Goal: Check status

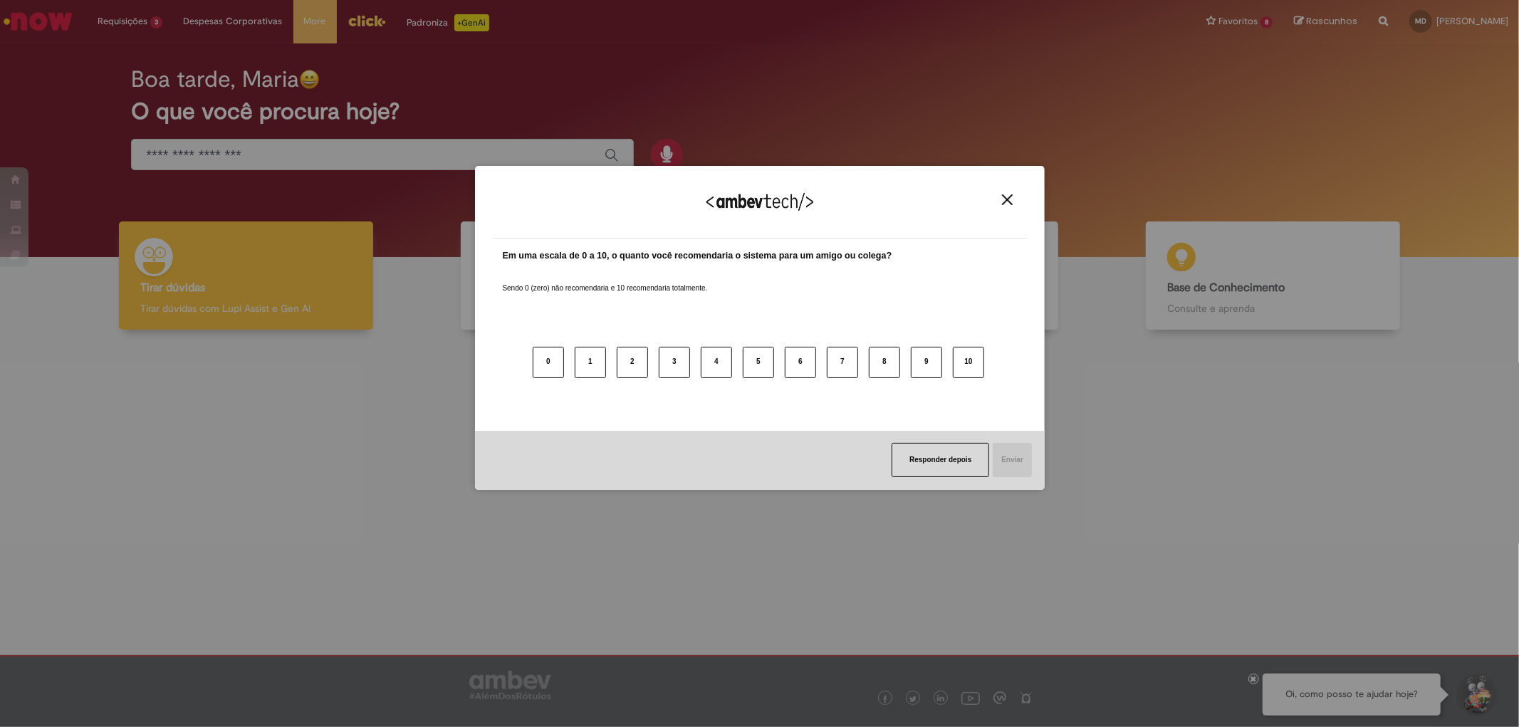
click at [1008, 192] on div "Agradecemos seu feedback!" at bounding box center [760, 211] width 536 height 56
click at [1007, 197] on img "Close" at bounding box center [1007, 199] width 11 height 11
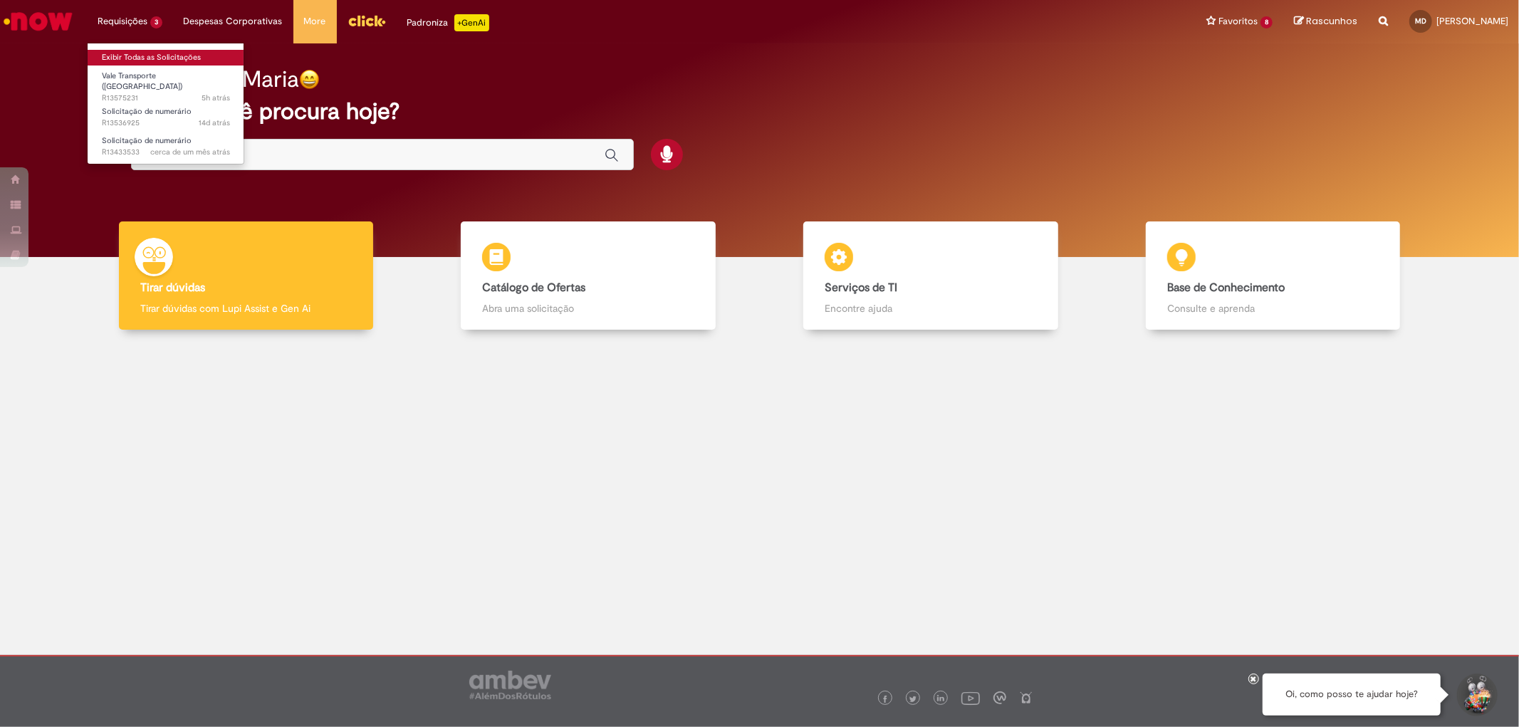
click at [150, 57] on link "Exibir Todas as Solicitações" at bounding box center [166, 58] width 157 height 16
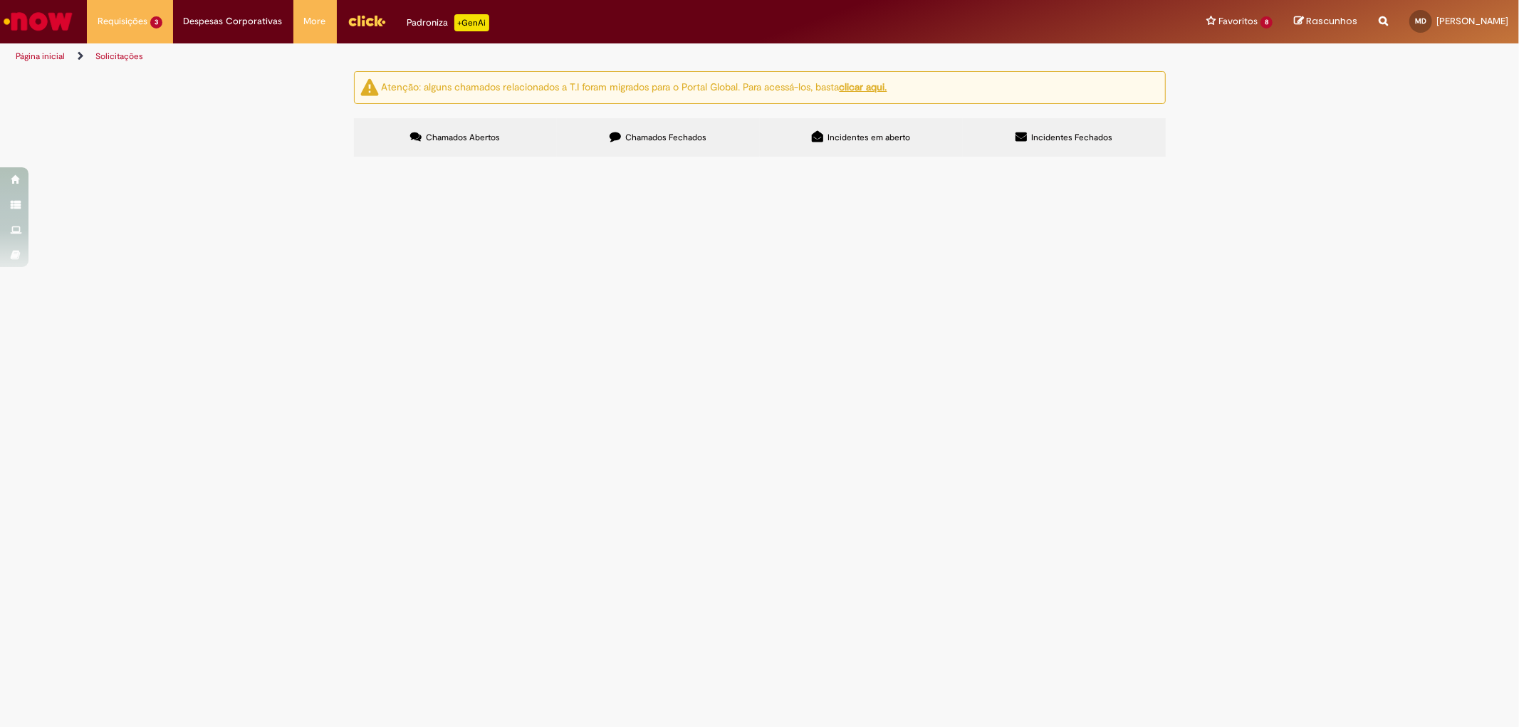
click at [743, 135] on label "Chamados Fechados" at bounding box center [658, 137] width 203 height 38
click at [487, 137] on span "Chamados Abertos" at bounding box center [463, 137] width 74 height 11
click at [0, 0] on span "Solicitação de numerário" at bounding box center [0, 0] width 0 height 0
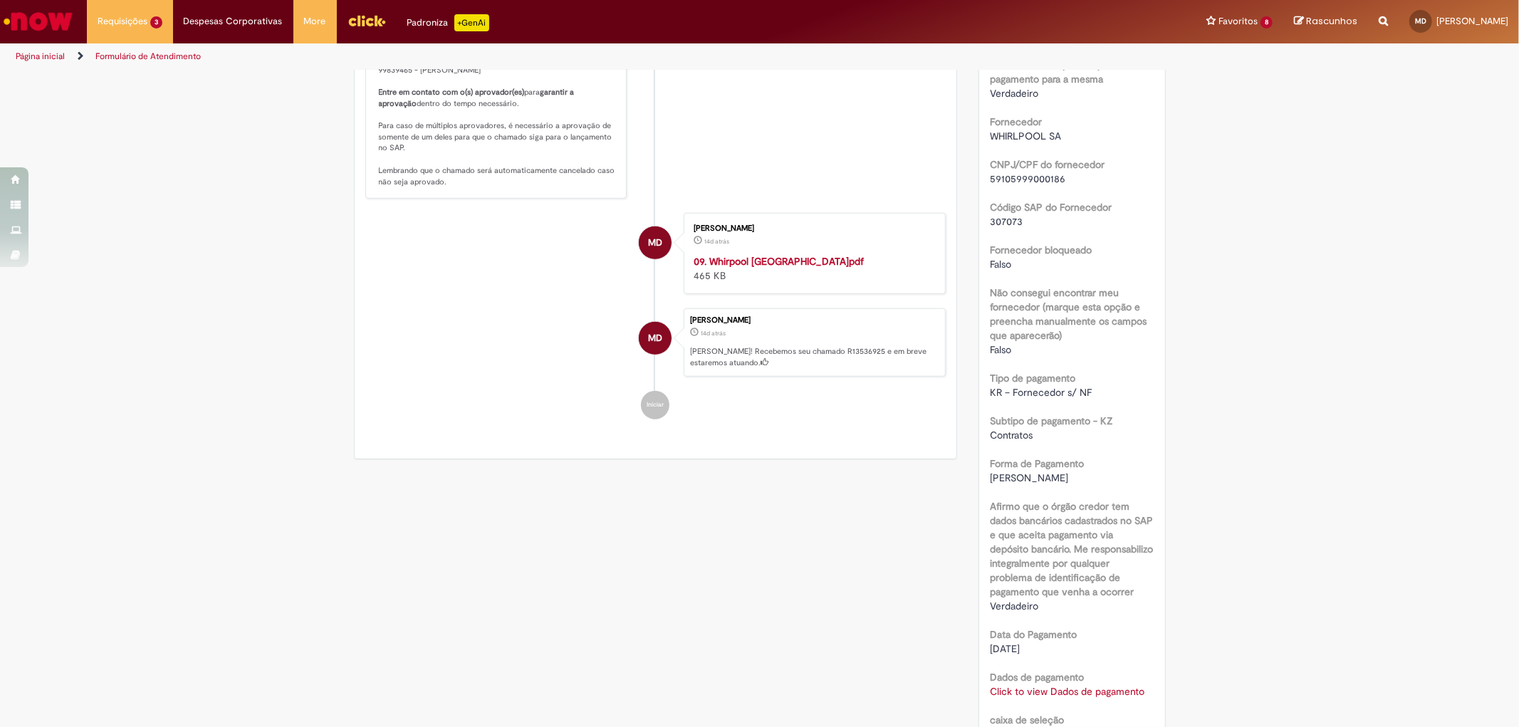
scroll to position [1108, 0]
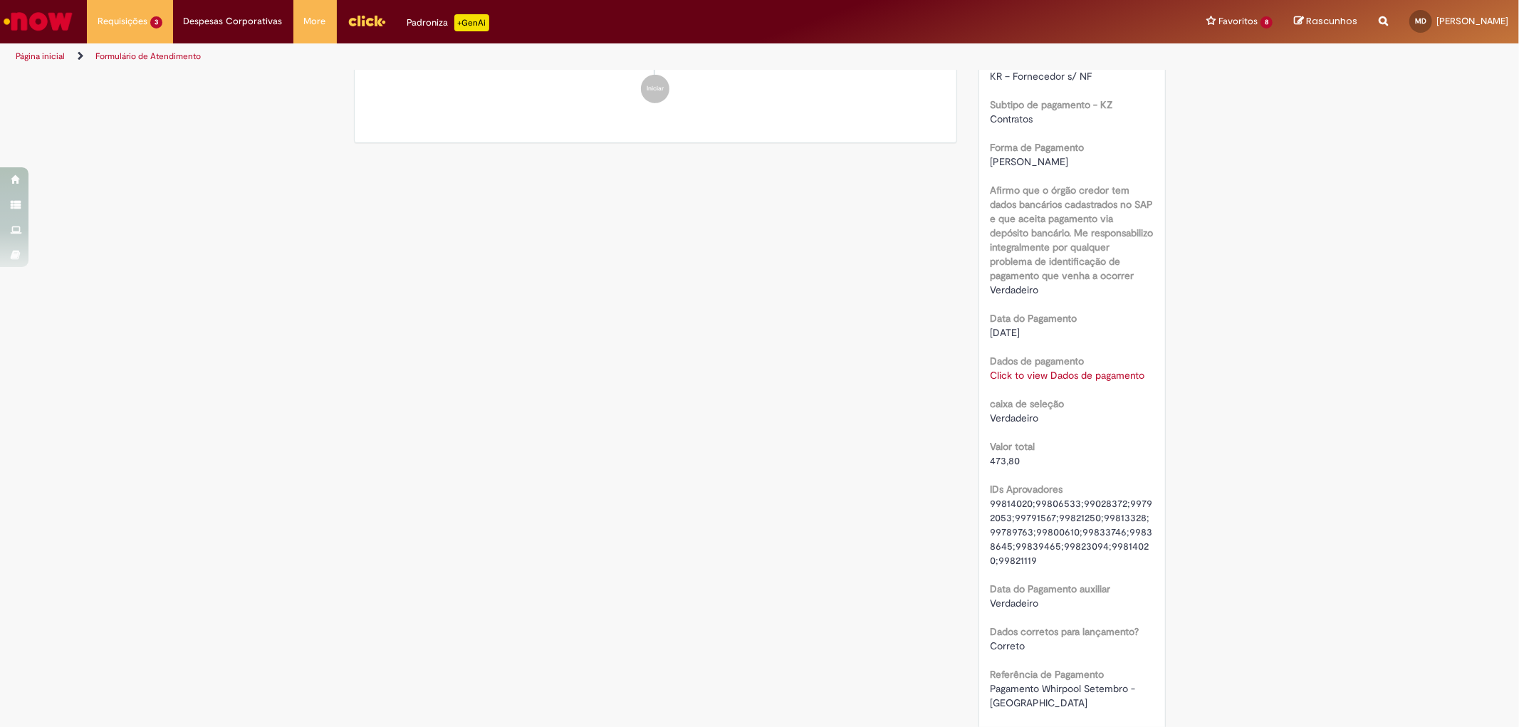
click at [1055, 369] on link "Click to view Dados de pagamento" at bounding box center [1067, 375] width 155 height 13
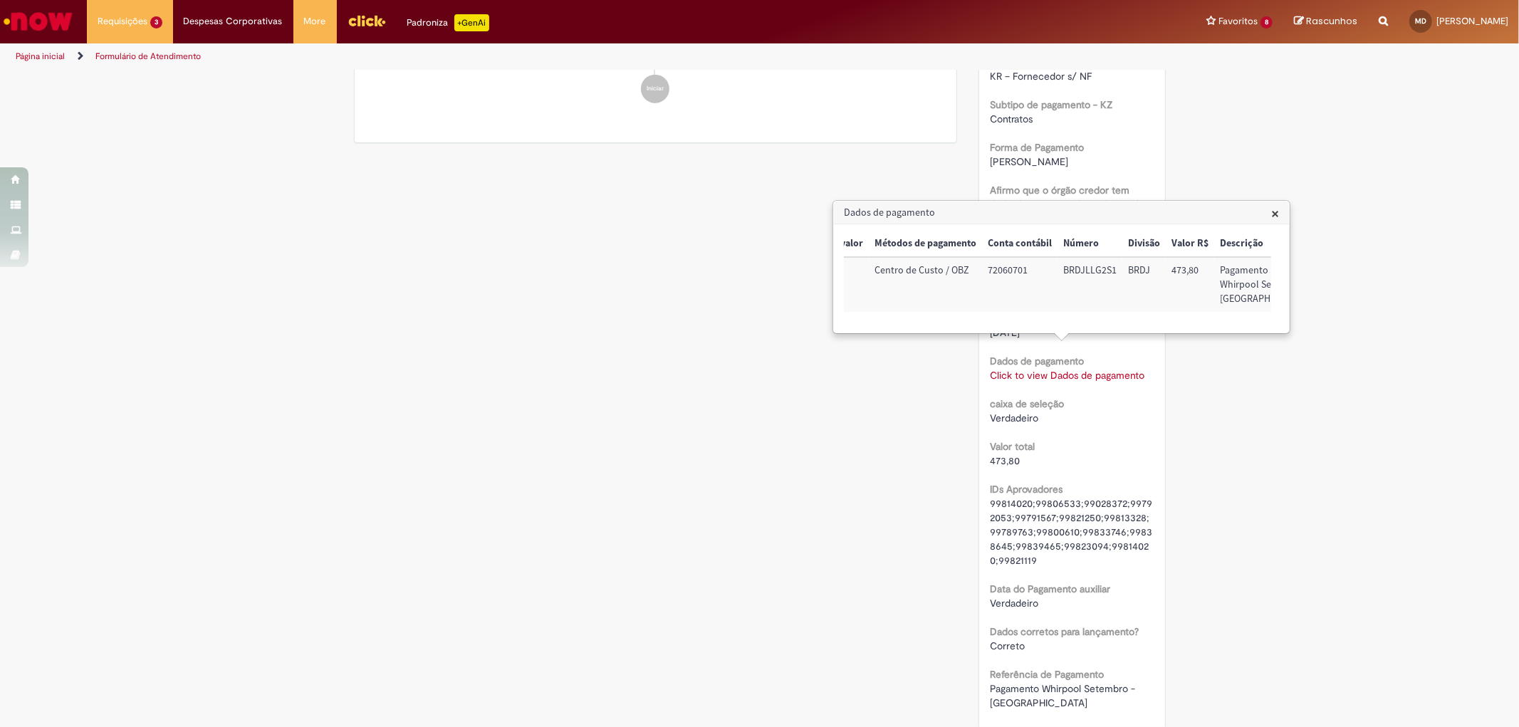
scroll to position [0, 0]
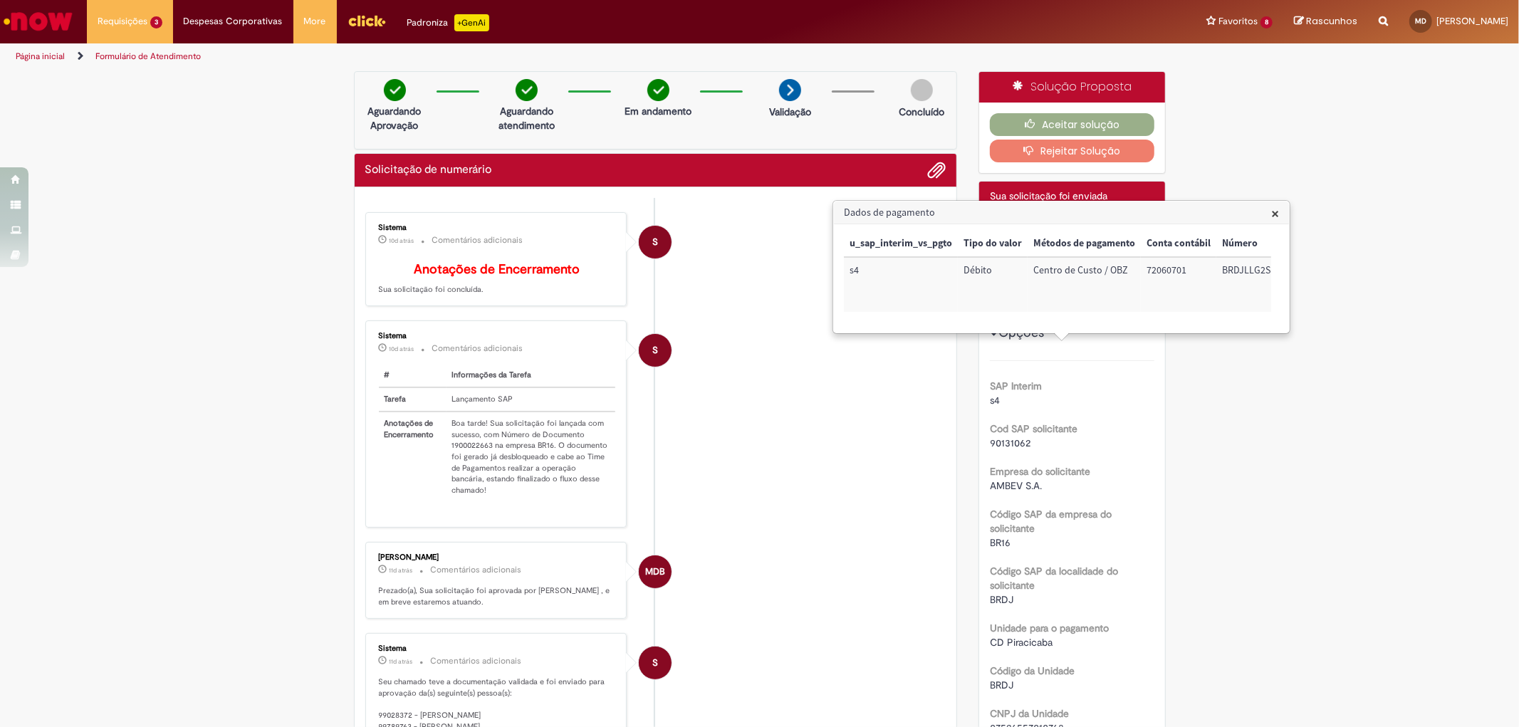
click at [1277, 212] on span "×" at bounding box center [1276, 213] width 8 height 19
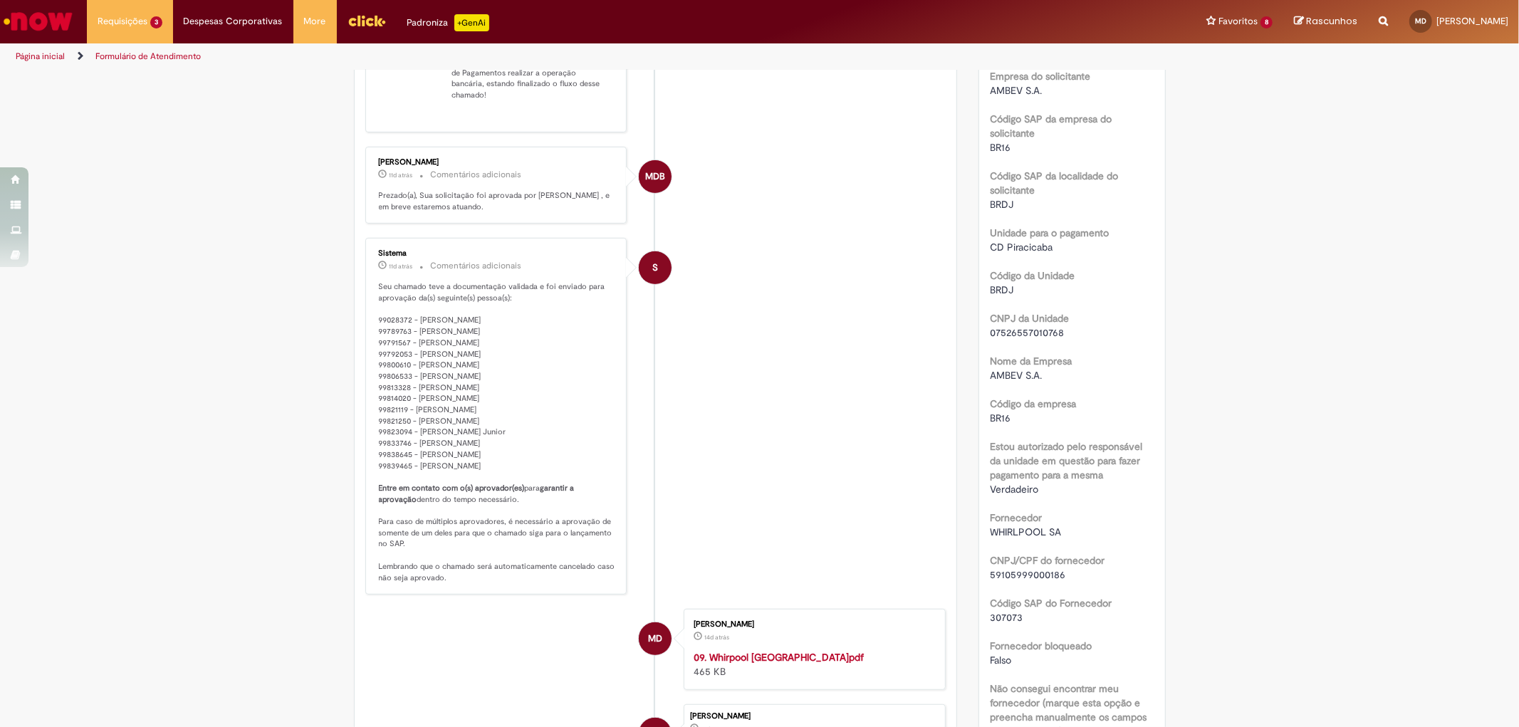
scroll to position [79, 0]
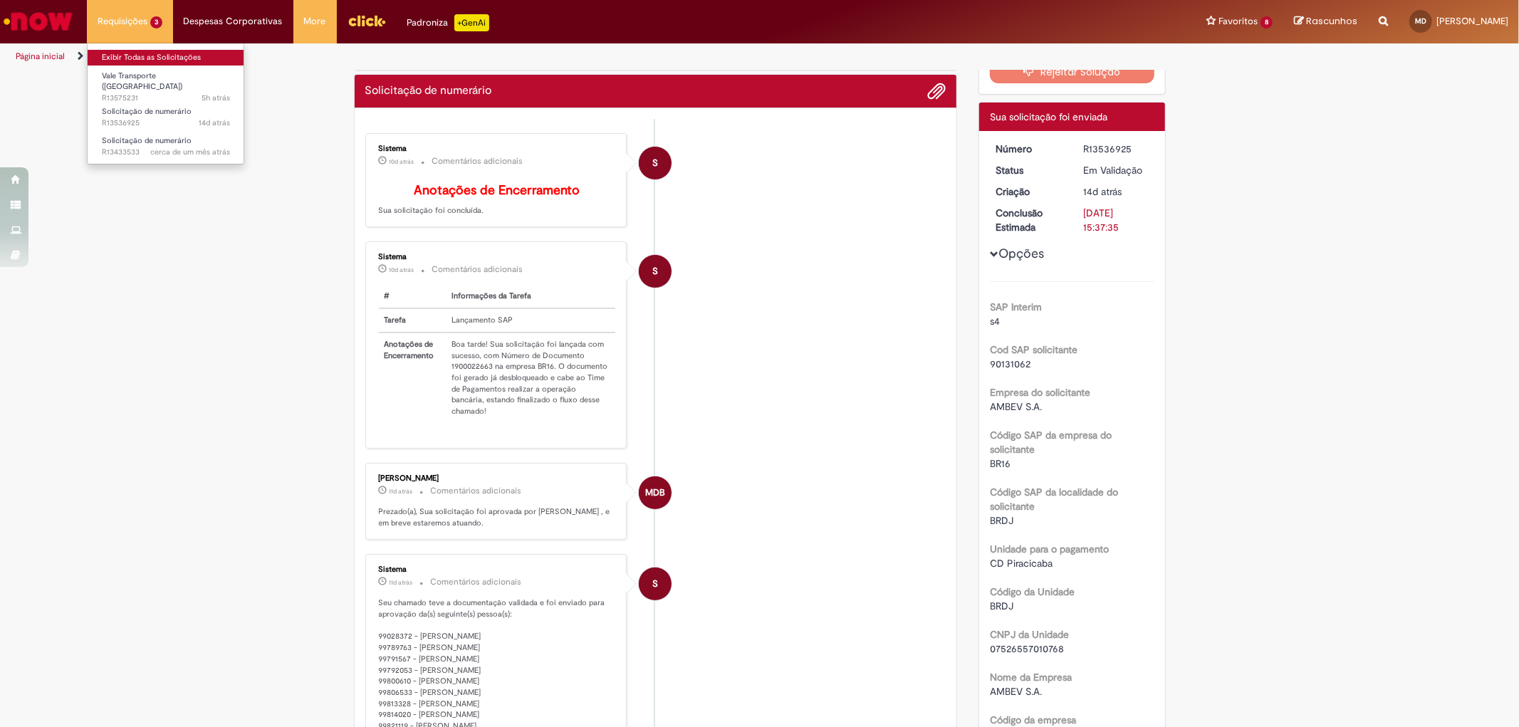
click at [152, 58] on link "Exibir Todas as Solicitações" at bounding box center [166, 58] width 157 height 16
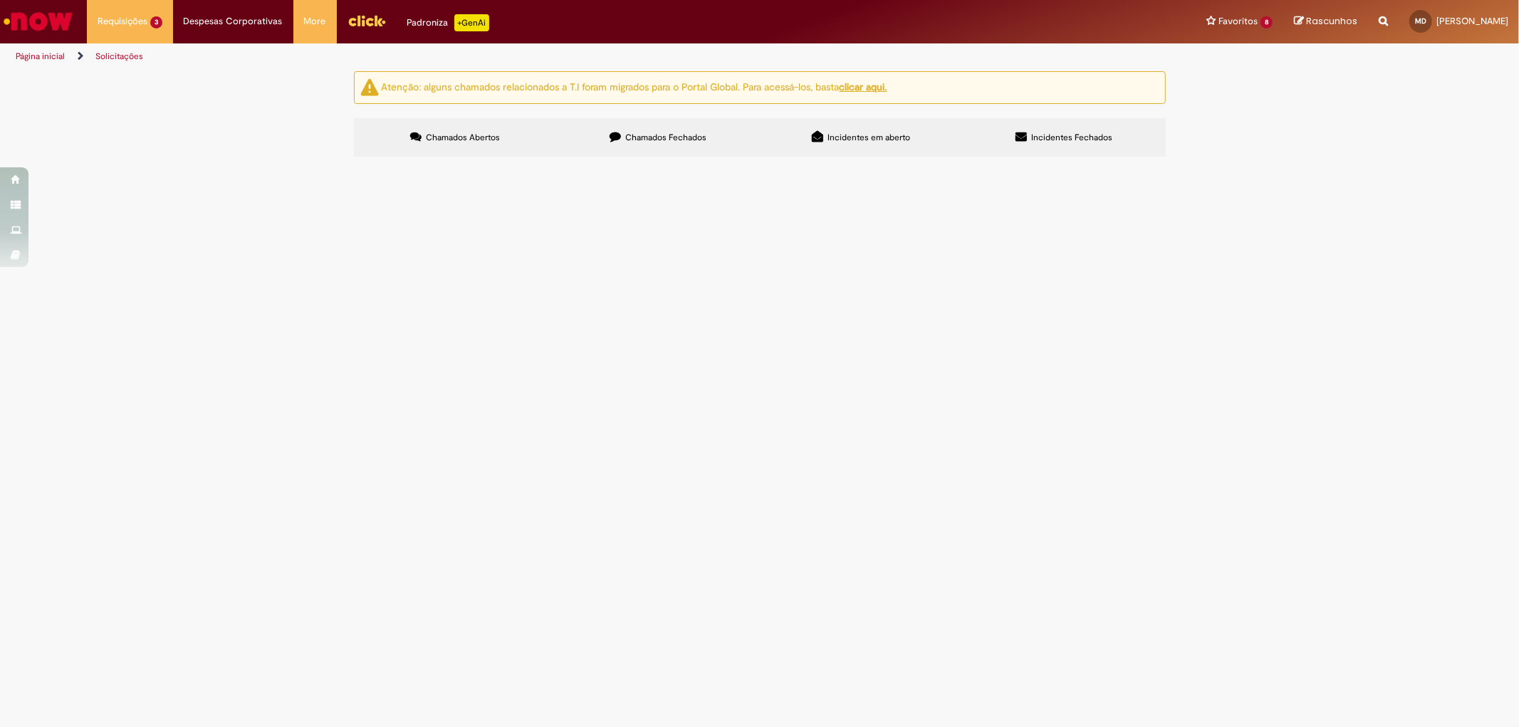
click at [641, 133] on span "Chamados Fechados" at bounding box center [665, 137] width 81 height 11
click at [0, 0] on icon at bounding box center [0, 0] width 0 height 0
click at [0, 0] on span "Solicitação de numerário" at bounding box center [0, 0] width 0 height 0
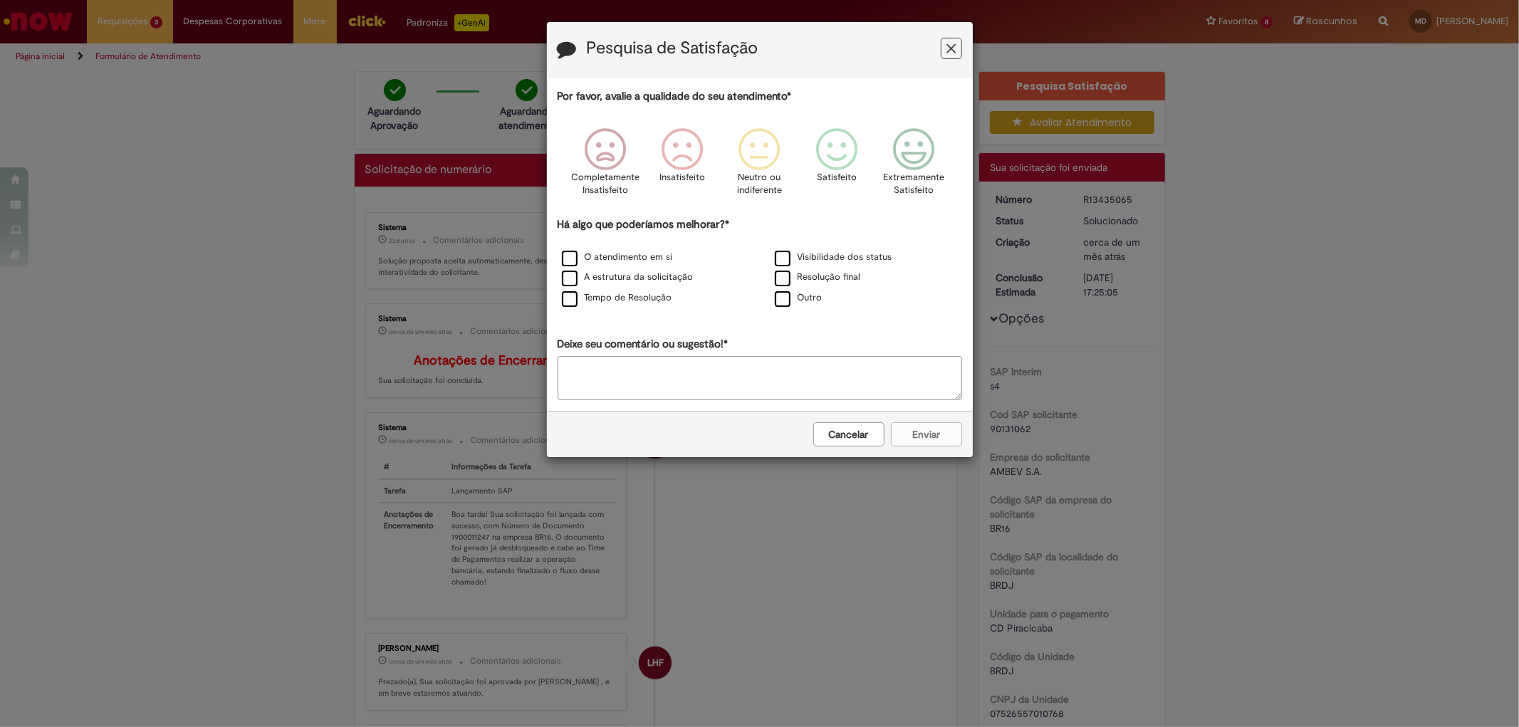
click at [955, 44] on icon "Feedback" at bounding box center [951, 48] width 9 height 15
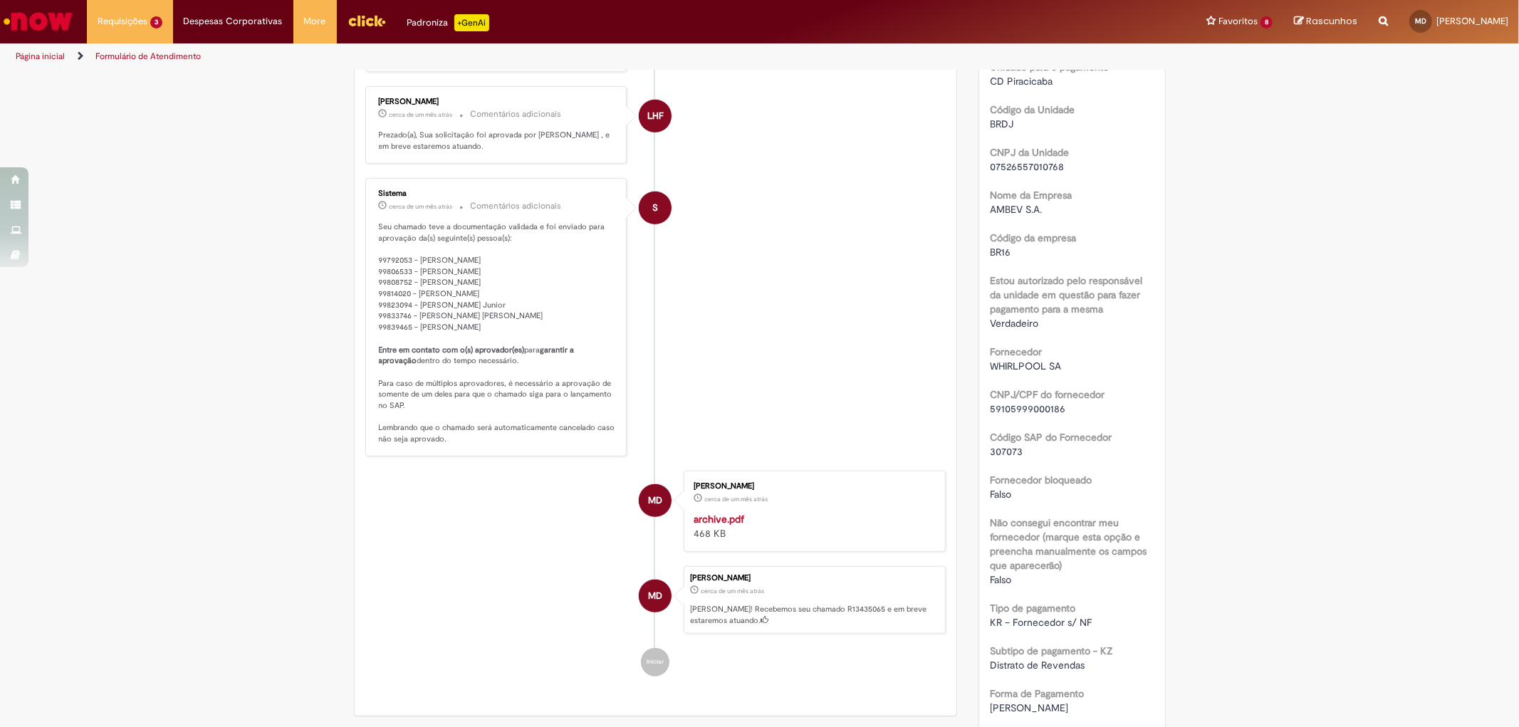
scroll to position [943, 0]
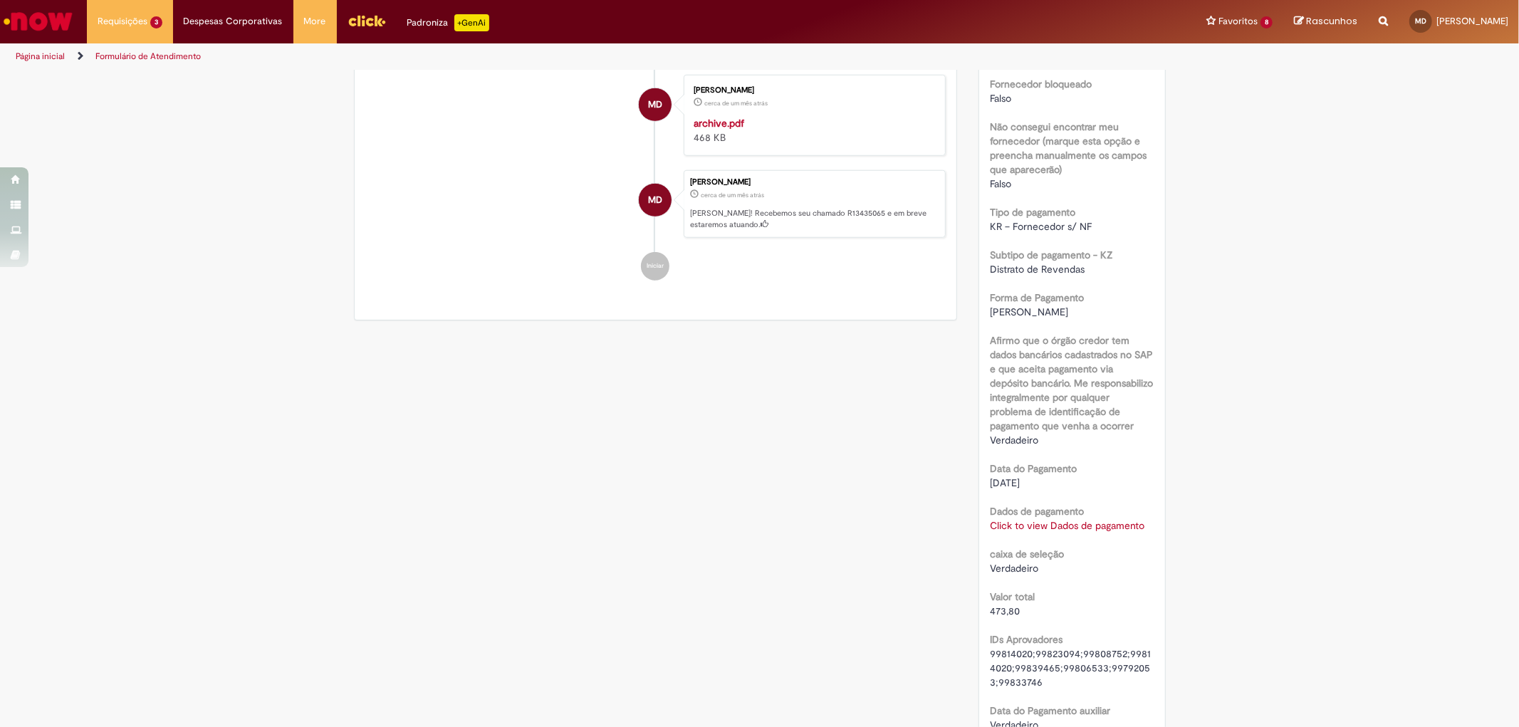
click at [1128, 519] on link "Click to view Dados de pagamento" at bounding box center [1067, 525] width 155 height 13
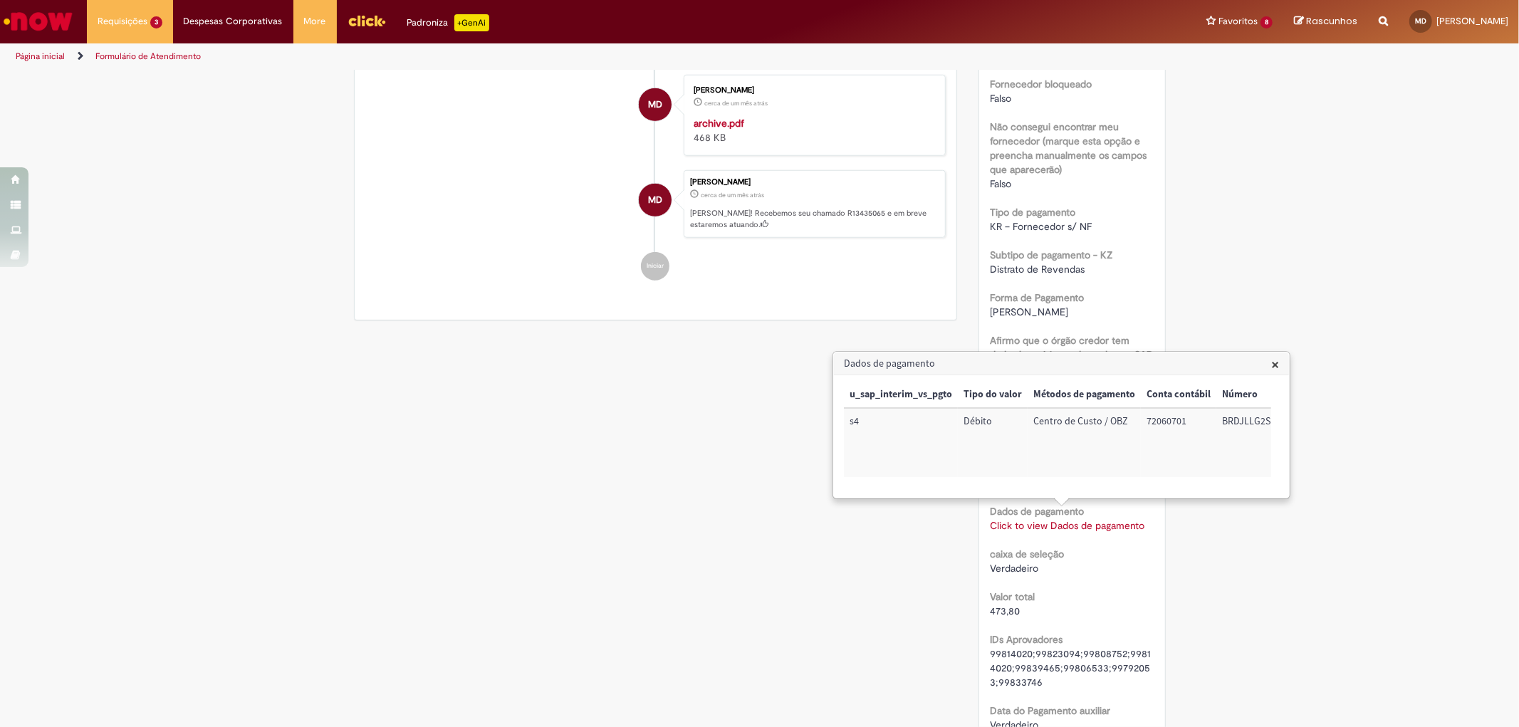
click at [1222, 665] on div "Verificar Código de Barras Aguardando Aprovação Aguardando atendimento Em andam…" at bounding box center [759, 86] width 1519 height 1916
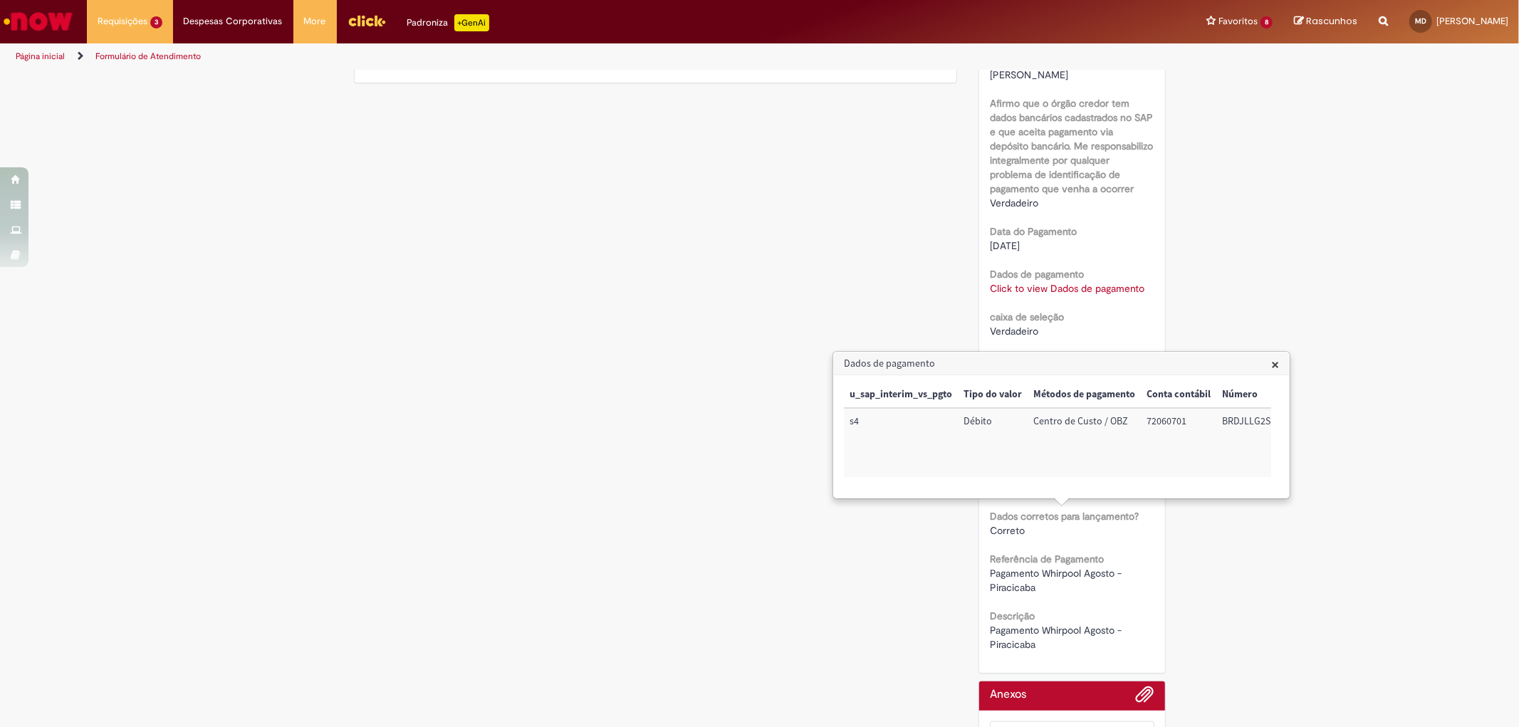
scroll to position [706, 0]
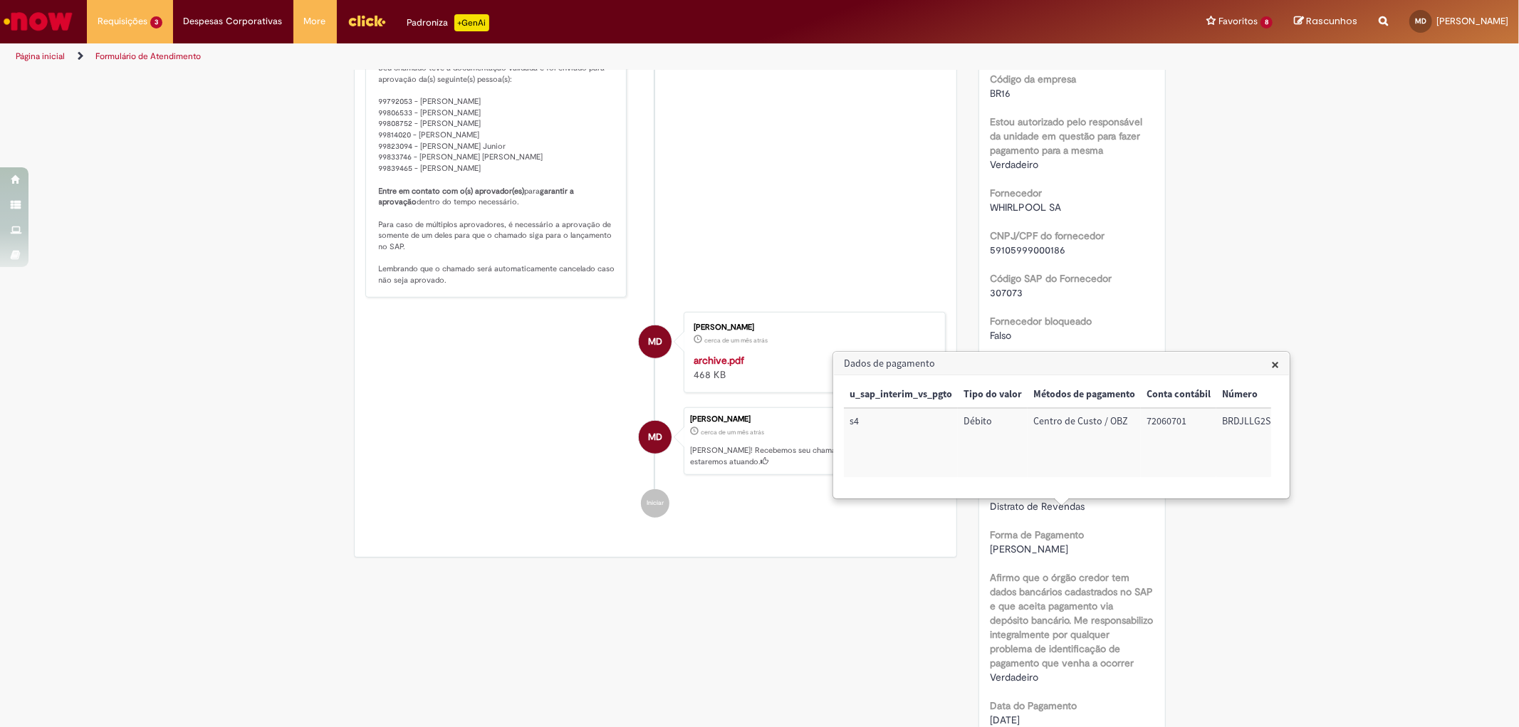
click at [352, 665] on div "Verificar Código de Barras Aguardando Aprovação Aguardando atendimento Em andam…" at bounding box center [759, 323] width 833 height 1916
click at [165, 135] on span "Solicitação de numerário" at bounding box center [147, 140] width 90 height 11
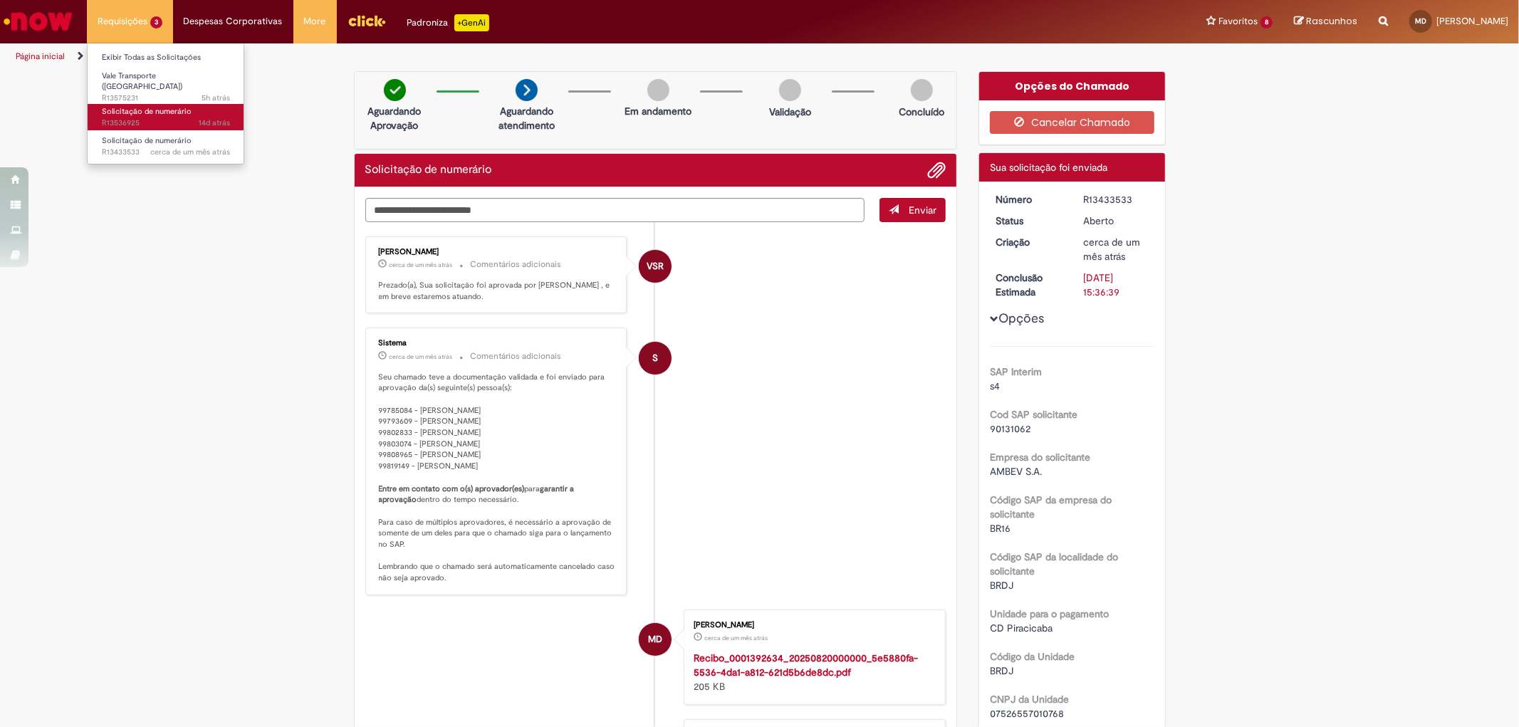
click at [140, 106] on span "Solicitação de numerário" at bounding box center [147, 111] width 90 height 11
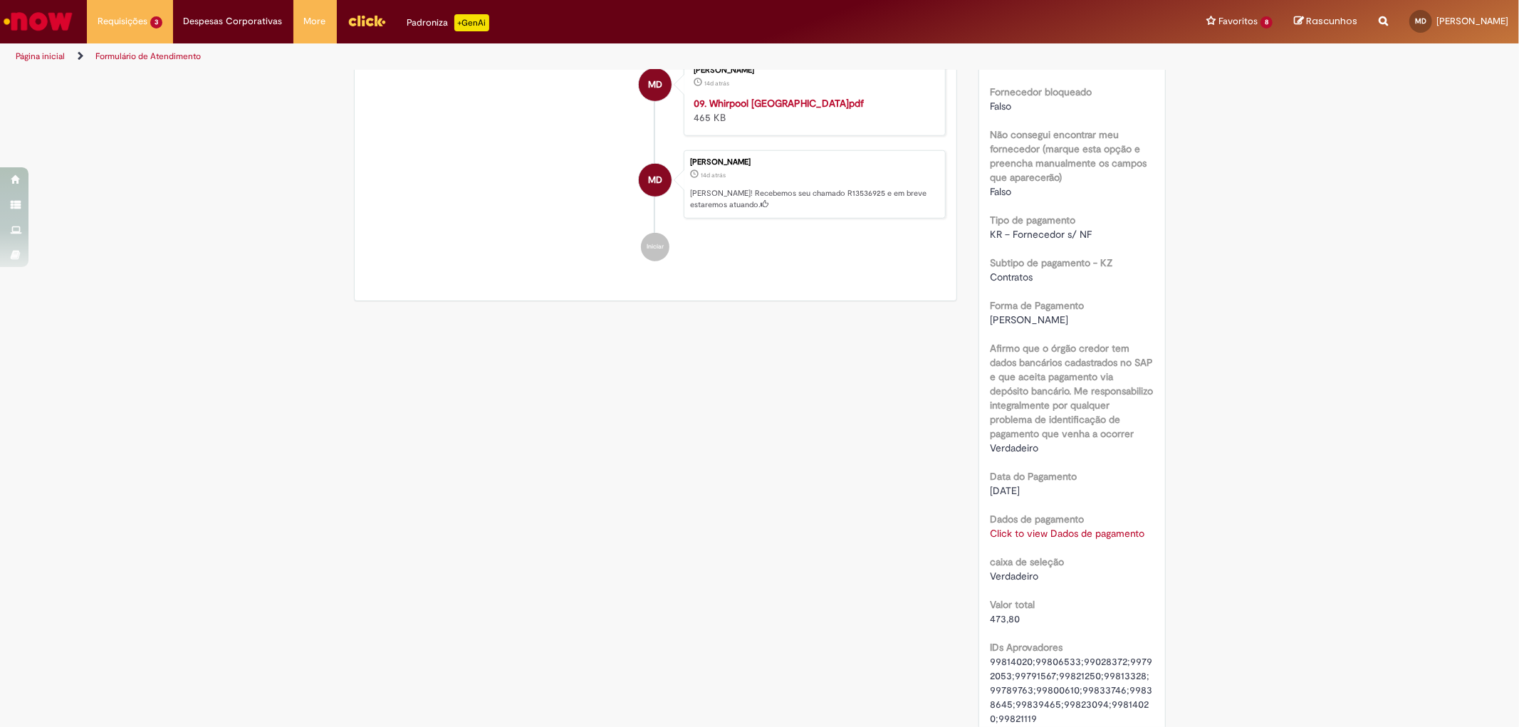
scroll to position [1108, 0]
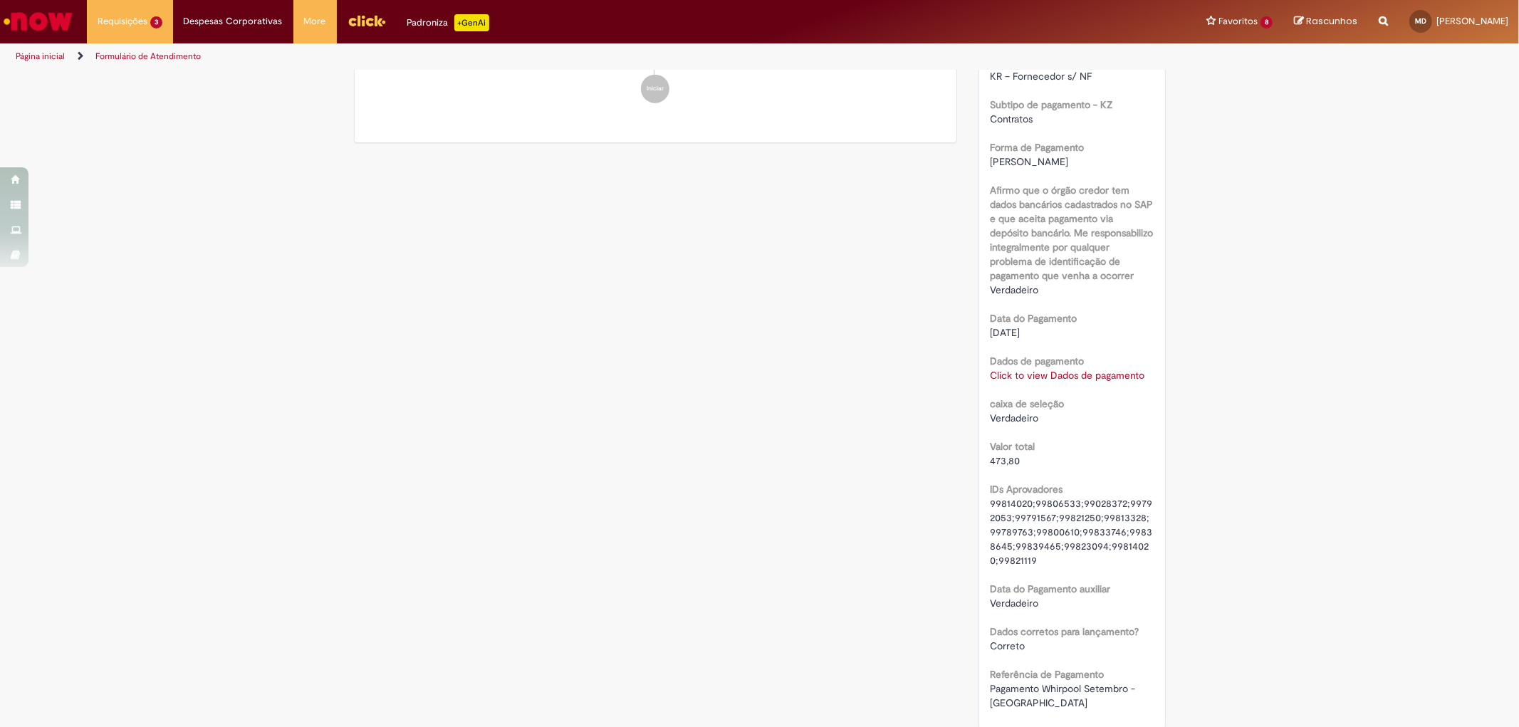
click at [1057, 375] on link "Click to view Dados de pagamento" at bounding box center [1067, 375] width 155 height 13
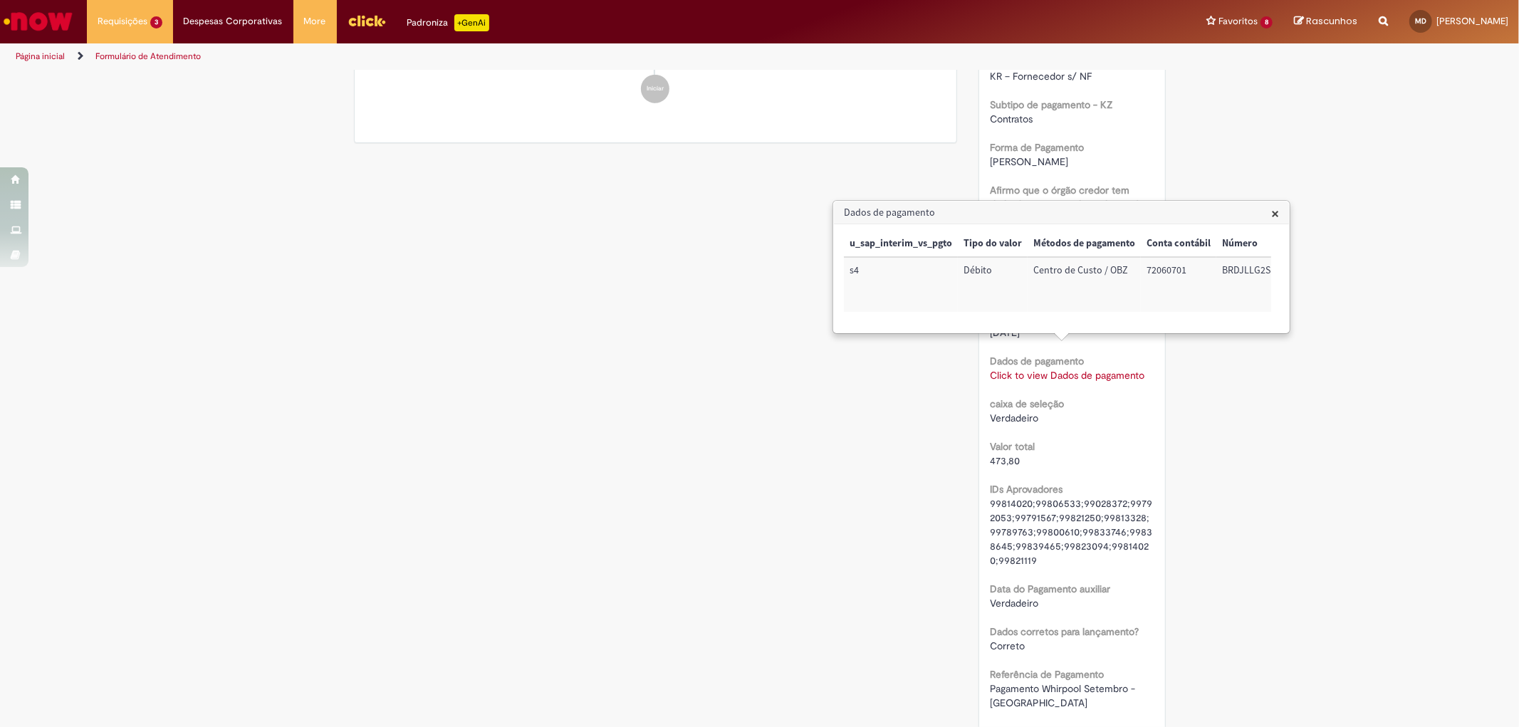
scroll to position [1316, 0]
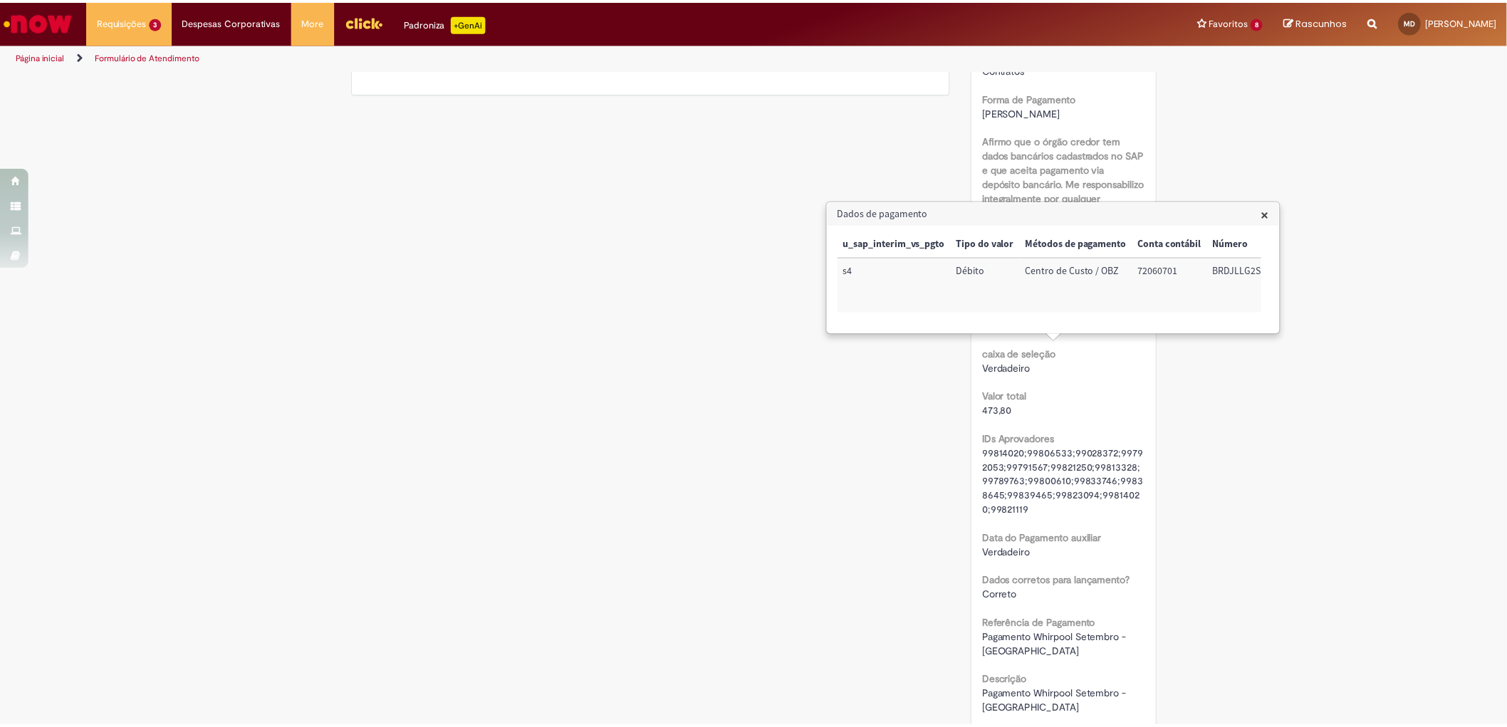
scroll to position [682, 0]
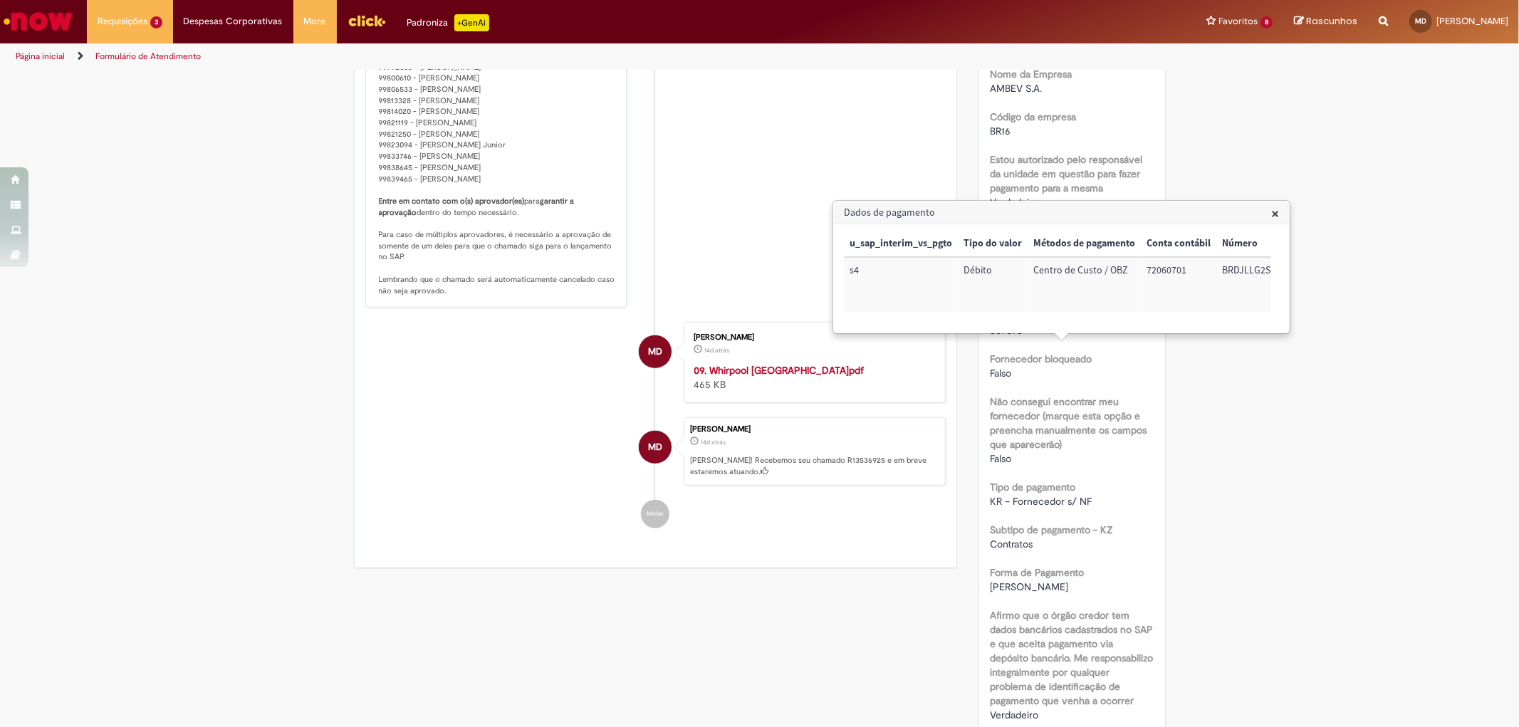
click at [710, 376] on strong "09. Whirpool [GEOGRAPHIC_DATA]pdf" at bounding box center [779, 370] width 170 height 13
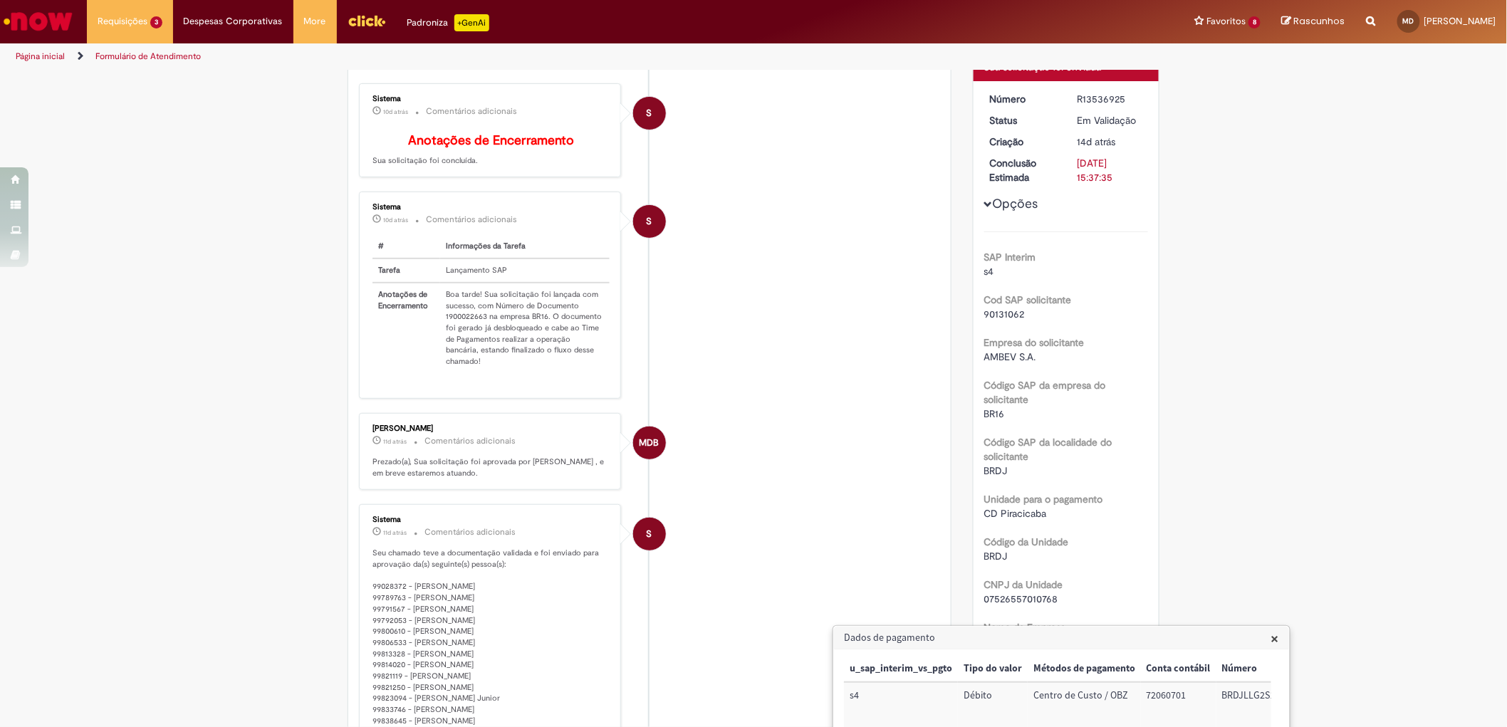
scroll to position [50, 0]
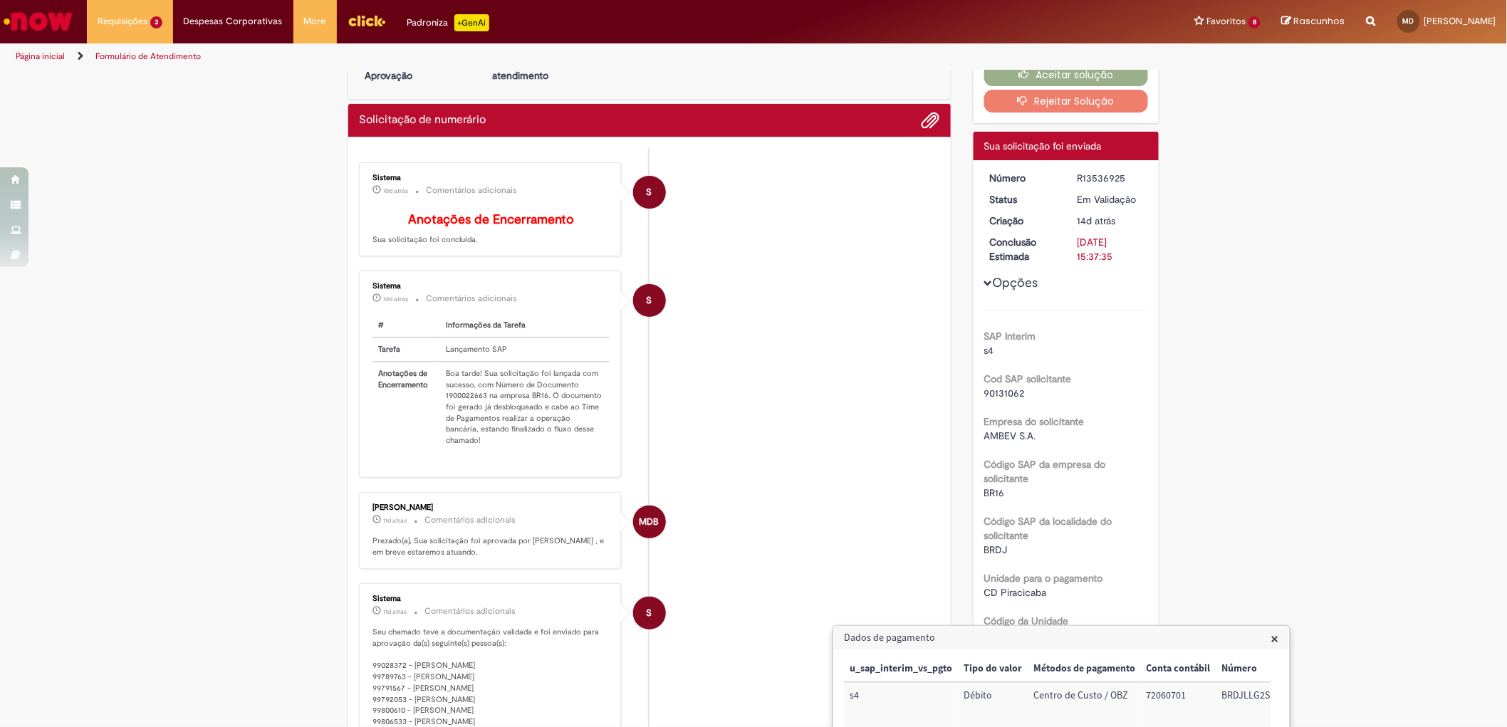
click at [777, 279] on ul "S Sistema 10d atrás 10 dias atrás Comentários adicionais Anotações de Encerrame…" at bounding box center [649, 661] width 581 height 1027
drag, startPoint x: 191, startPoint y: 437, endPoint x: 133, endPoint y: 4, distance: 436.9
